Goal: Information Seeking & Learning: Compare options

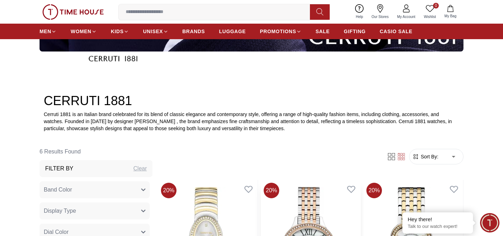
scroll to position [181, 0]
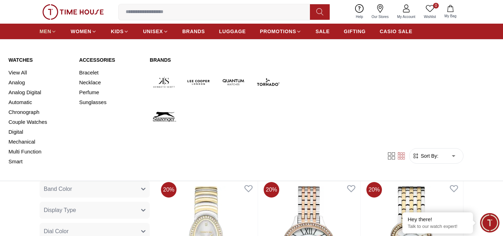
click at [43, 32] on span "MEN" at bounding box center [46, 31] width 12 height 7
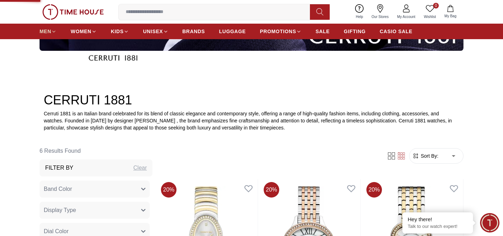
click at [43, 32] on span "MEN" at bounding box center [46, 31] width 12 height 7
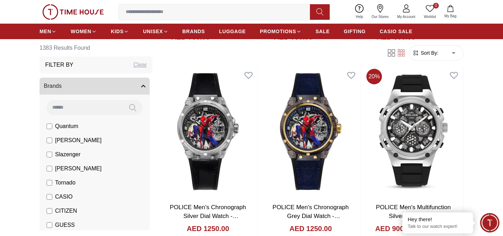
scroll to position [1008, 0]
click at [315, 34] on ul "MEN WOMEN KIDS UNISEX BRANDS LUGGAGE PROMOTIONS SALE GIFTING CASIO SALE" at bounding box center [226, 31] width 373 height 13
click at [323, 31] on span "SALE" at bounding box center [322, 31] width 14 height 7
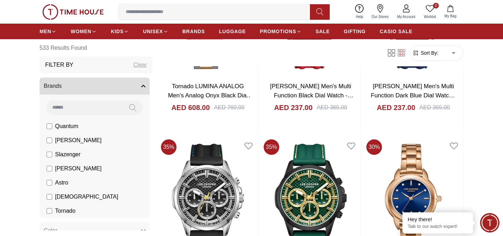
scroll to position [969, 0]
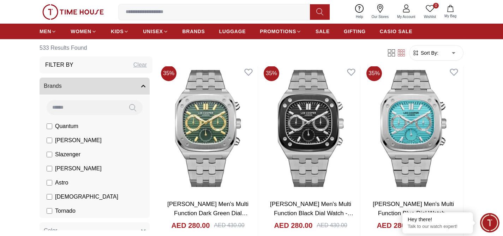
scroll to position [1347, 0]
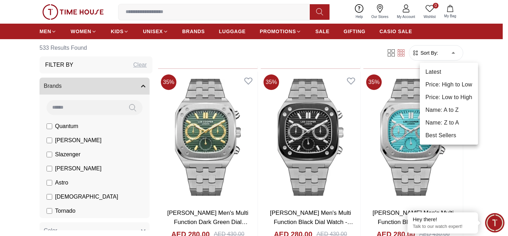
click at [489, 159] on div at bounding box center [254, 118] width 508 height 236
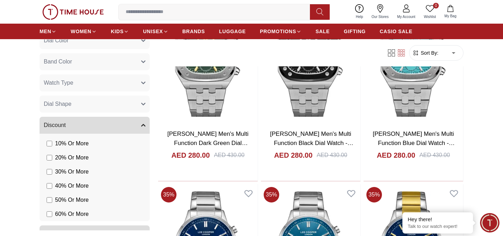
scroll to position [292, 0]
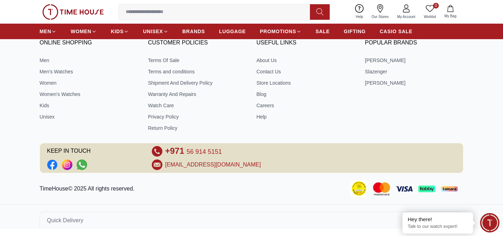
scroll to position [458, 0]
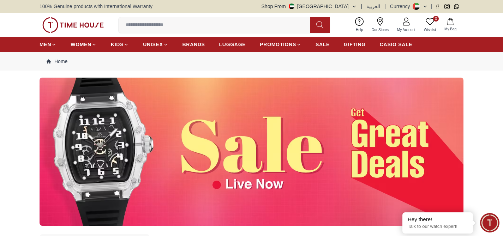
scroll to position [222, 0]
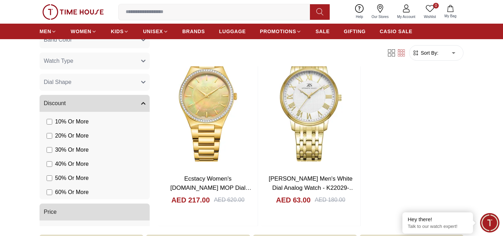
scroll to position [169, 0]
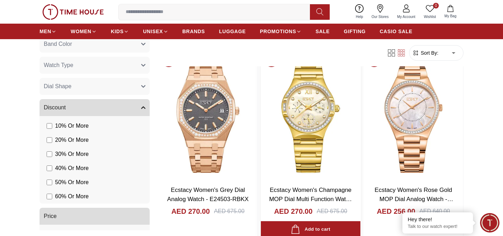
scroll to position [222, 0]
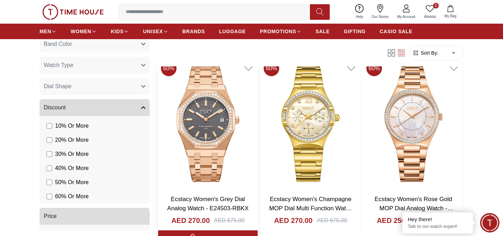
scroll to position [213, 0]
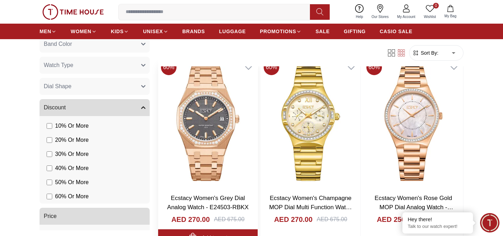
click at [229, 144] on img at bounding box center [207, 122] width 99 height 131
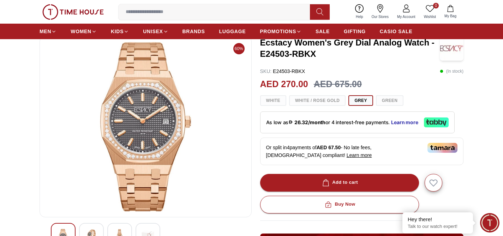
scroll to position [25, 0]
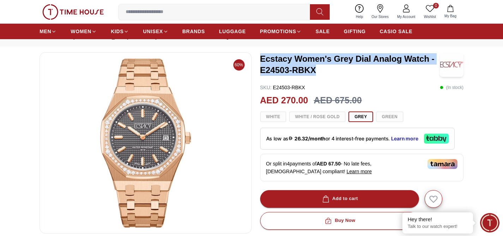
drag, startPoint x: 262, startPoint y: 57, endPoint x: 320, endPoint y: 71, distance: 59.5
click at [320, 71] on h3 "Ecstacy Women's Grey Dial Analog Watch - E24503-RBKX" at bounding box center [350, 64] width 180 height 23
copy h3 "Ecstacy Women's Grey Dial Analog Watch - E24503-RBKX"
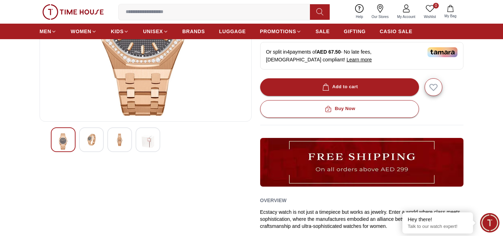
scroll to position [161, 0]
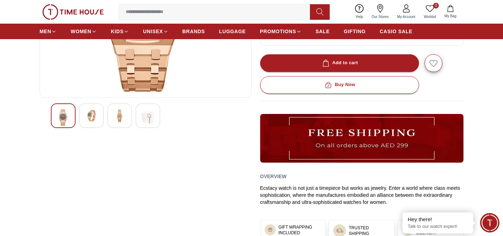
click at [88, 121] on img at bounding box center [91, 115] width 13 height 13
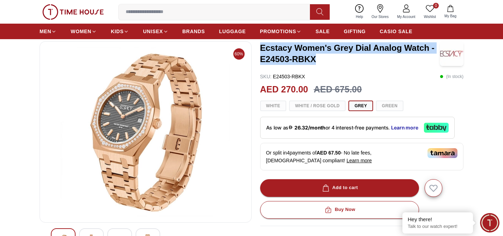
scroll to position [62, 0]
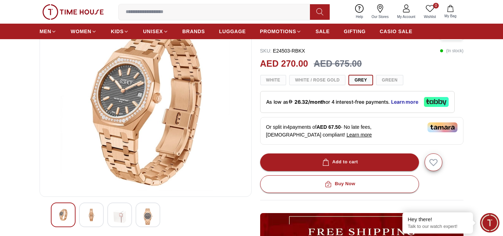
click at [145, 218] on img at bounding box center [147, 216] width 13 height 16
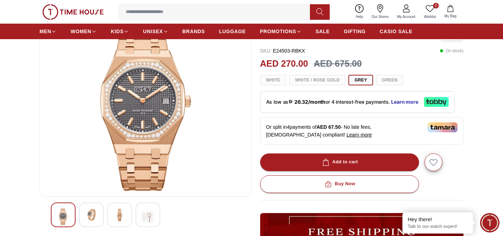
click at [121, 217] on img at bounding box center [119, 214] width 13 height 13
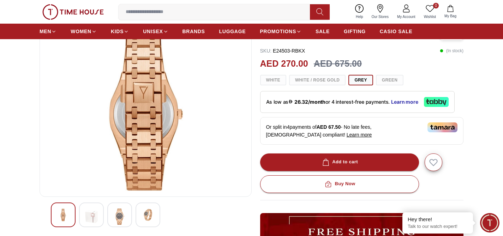
click at [98, 216] on div at bounding box center [91, 214] width 25 height 25
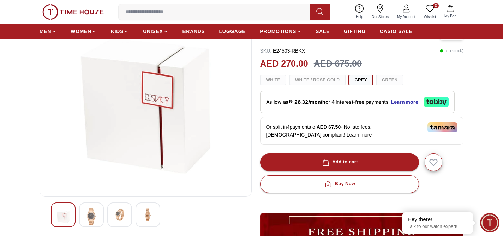
click at [65, 216] on img at bounding box center [63, 216] width 13 height 16
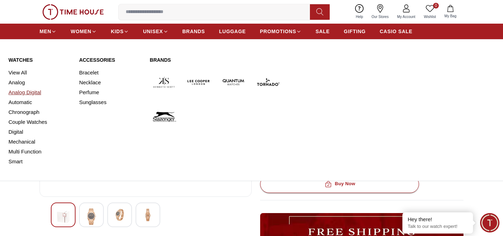
click at [18, 82] on link "Analog" at bounding box center [39, 83] width 62 height 10
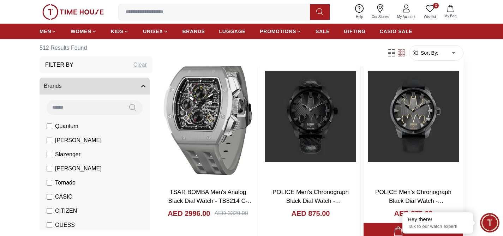
scroll to position [90, 0]
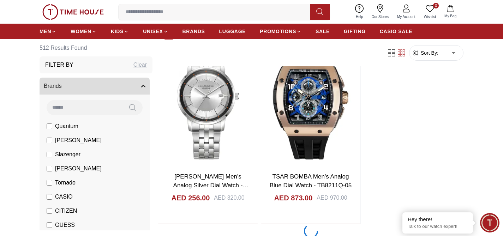
scroll to position [1357, 0]
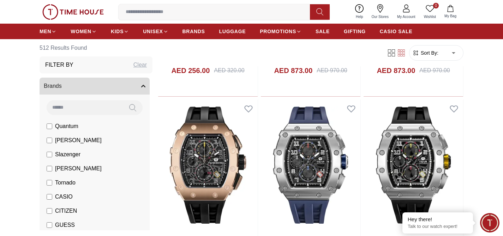
scroll to position [2630, 0]
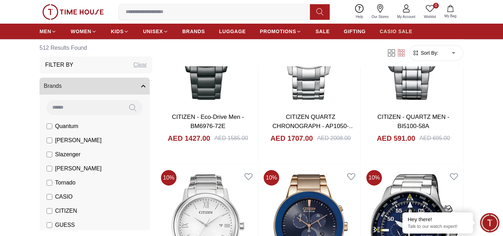
click at [398, 31] on span "CASIO SALE" at bounding box center [396, 31] width 33 height 7
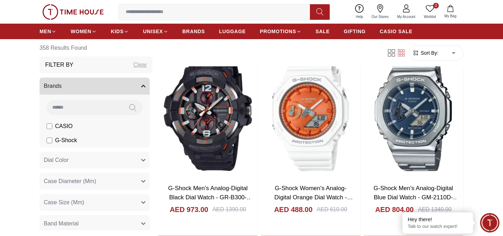
scroll to position [1004, 0]
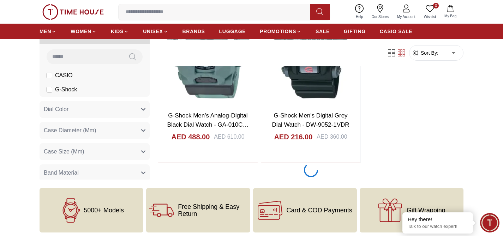
scroll to position [1440, 0]
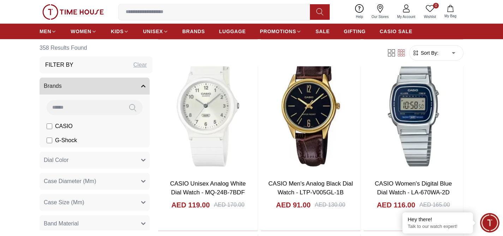
scroll to position [2518, 0]
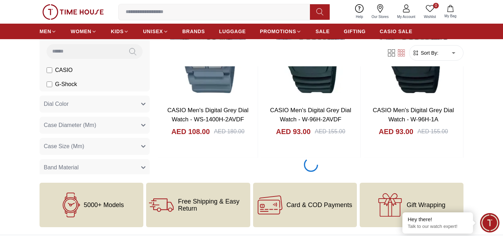
scroll to position [3935, 0]
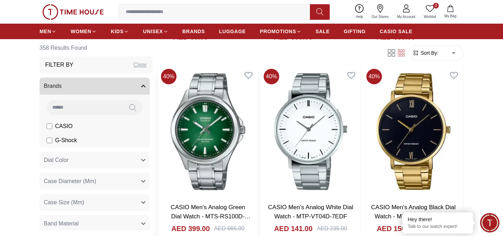
scroll to position [4998, 0]
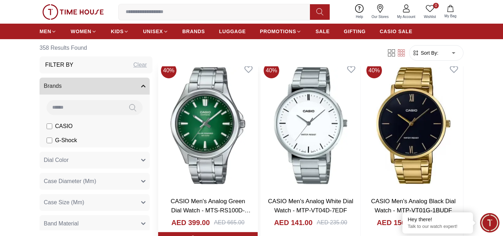
click at [216, 159] on img at bounding box center [207, 125] width 99 height 131
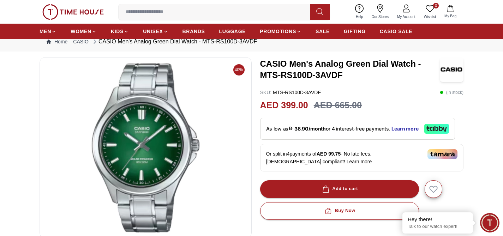
scroll to position [7, 0]
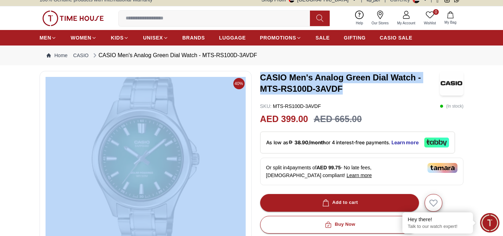
drag, startPoint x: 345, startPoint y: 89, endPoint x: 253, endPoint y: 79, distance: 92.2
click at [253, 79] on div "40% CASIO Men's Analog Green Dial Watch - MTS-RS100D-3AVDF SKU : MTS-RS100D-3AV…" at bounding box center [252, 229] width 424 height 317
copy div "CASIO Men's Analog Green Dial Watch - MTS-RS100D-3AVDF"
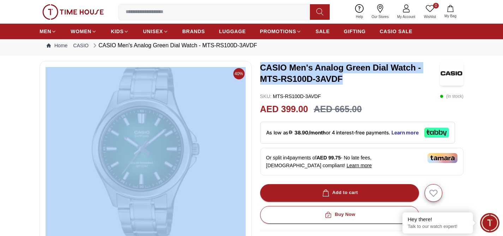
scroll to position [23, 0]
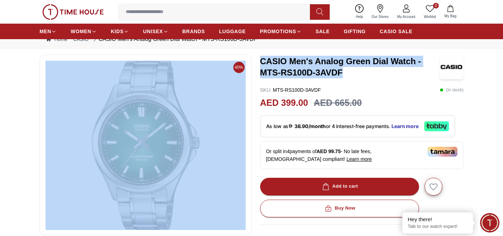
click at [142, 133] on img at bounding box center [146, 145] width 200 height 169
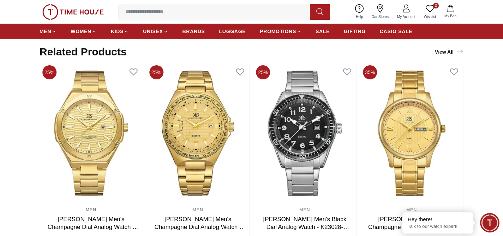
scroll to position [406, 0]
click at [455, 55] on div "View All" at bounding box center [449, 62] width 20 height 14
click at [445, 52] on link "View All" at bounding box center [448, 52] width 31 height 10
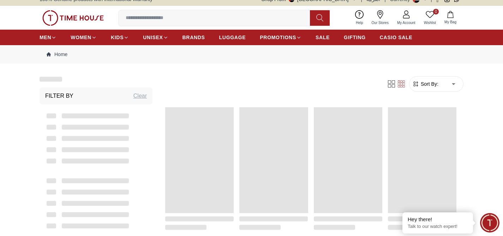
scroll to position [9, 0]
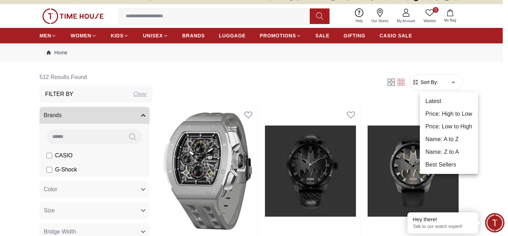
click at [487, 166] on div at bounding box center [254, 118] width 508 height 236
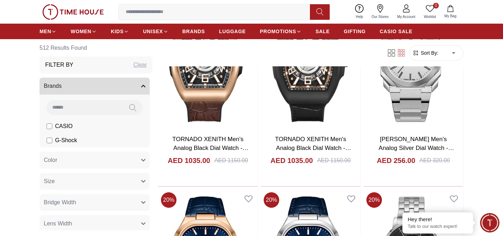
scroll to position [1025, 0]
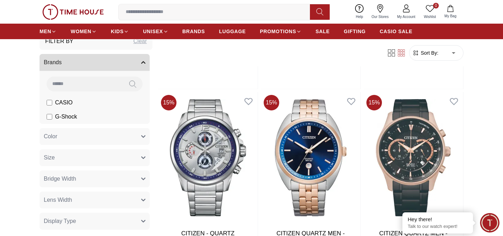
scroll to position [25, 0]
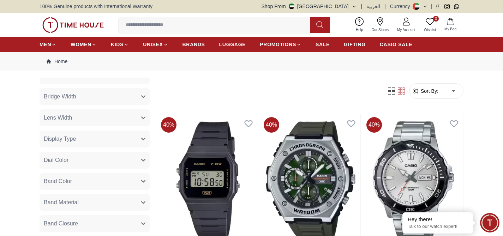
scroll to position [150, 0]
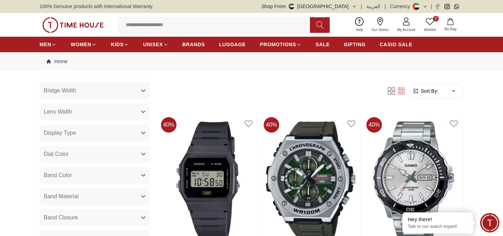
click at [126, 134] on button "Display Type" at bounding box center [95, 133] width 110 height 17
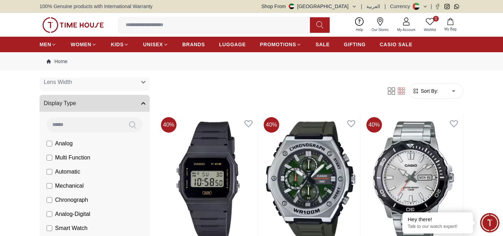
scroll to position [164, 0]
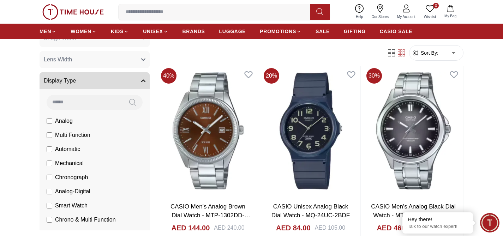
scroll to position [442, 0]
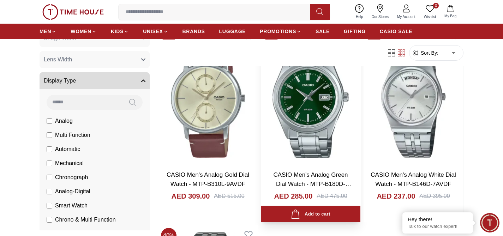
scroll to position [2381, 0]
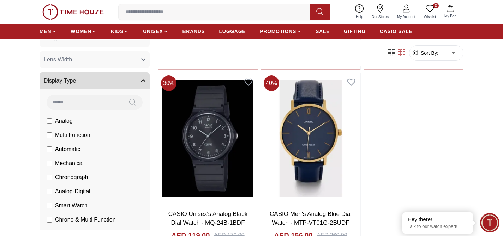
scroll to position [5041, 0]
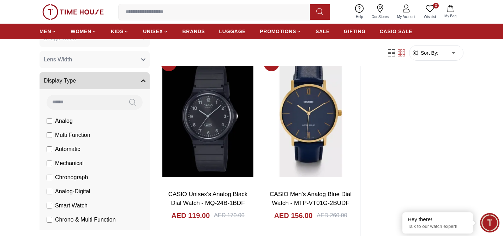
scroll to position [5038, 0]
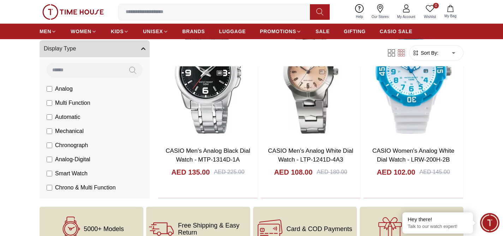
scroll to position [5845, 0]
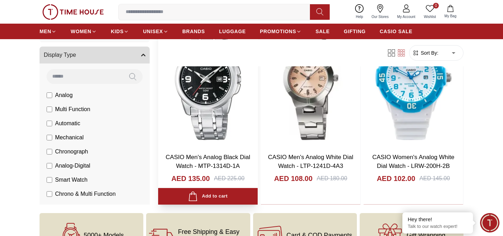
click at [235, 104] on img at bounding box center [207, 81] width 99 height 131
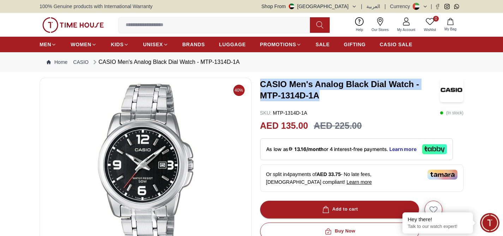
drag, startPoint x: 322, startPoint y: 98, endPoint x: 261, endPoint y: 81, distance: 62.7
click at [261, 81] on h3 "CASIO Men's Analog Black Dial Watch - MTP-1314D-1A" at bounding box center [350, 90] width 180 height 23
copy h3 "CASIO Men's Analog Black Dial Watch - MTP-1314D-1A"
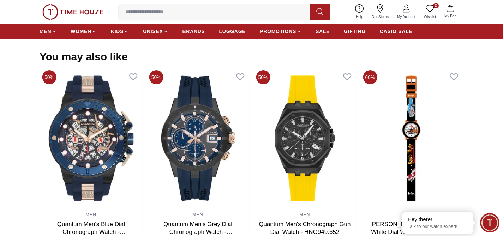
scroll to position [666, 0]
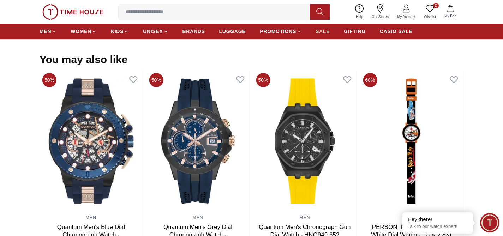
click at [322, 33] on span "SALE" at bounding box center [322, 31] width 14 height 7
